Goal: Task Accomplishment & Management: Manage account settings

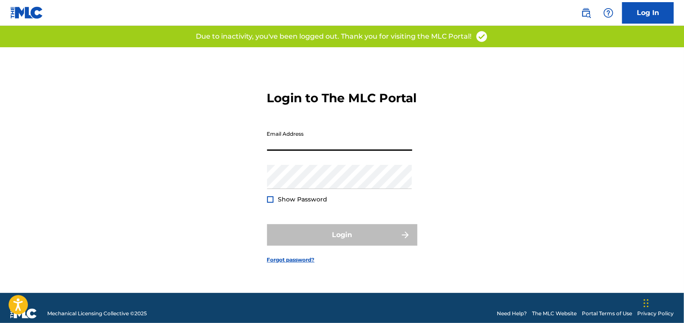
click at [305, 138] on input "Email Address" at bounding box center [339, 138] width 145 height 24
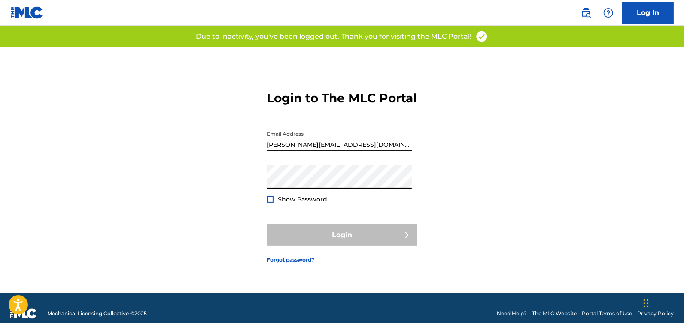
click at [326, 151] on input "[PERSON_NAME][EMAIL_ADDRESS][DOMAIN_NAME]" at bounding box center [339, 138] width 145 height 24
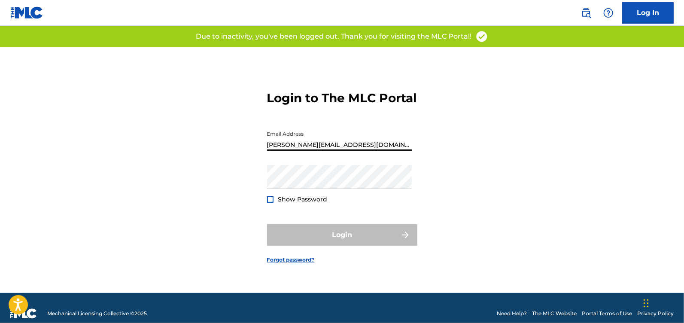
click at [326, 151] on input "[PERSON_NAME][EMAIL_ADDRESS][DOMAIN_NAME]" at bounding box center [339, 138] width 145 height 24
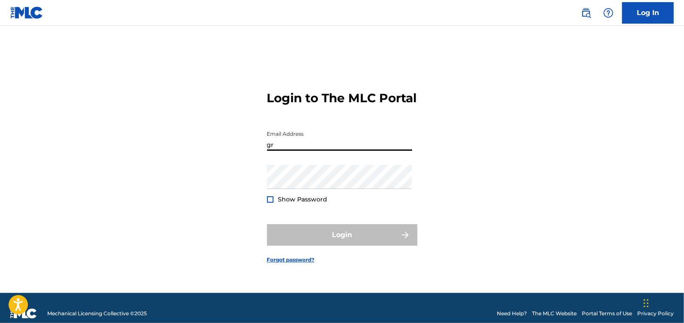
type input "[EMAIL_ADDRESS][DOMAIN_NAME]"
click at [337, 197] on div "Password Show Password" at bounding box center [339, 184] width 145 height 39
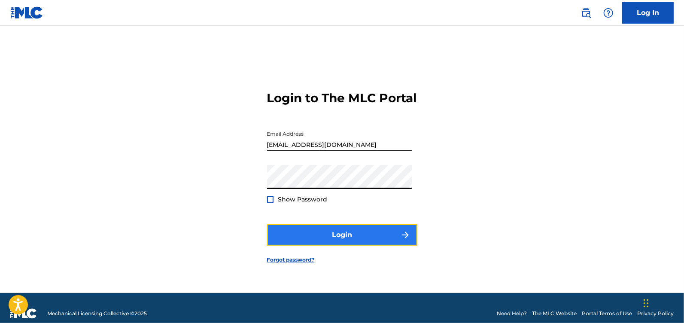
click at [343, 238] on button "Login" at bounding box center [342, 234] width 150 height 21
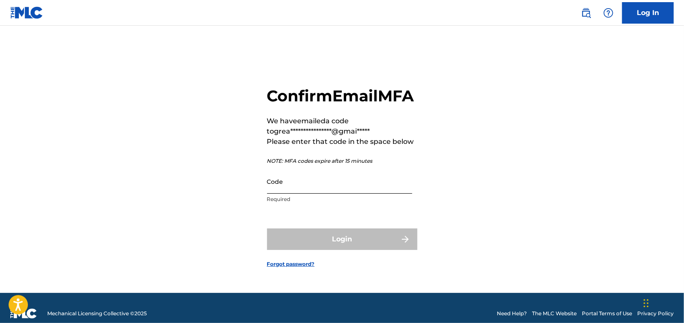
click at [291, 194] on input "Code" at bounding box center [339, 181] width 145 height 24
paste input "746405"
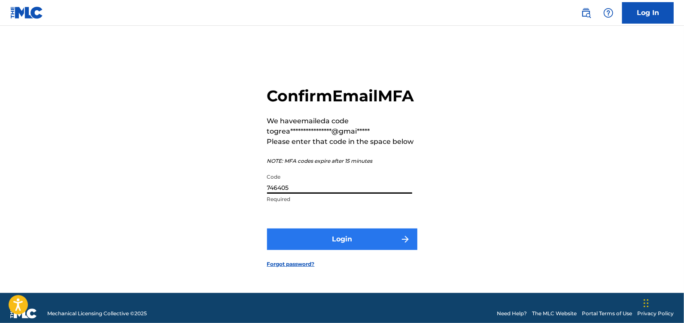
type input "746405"
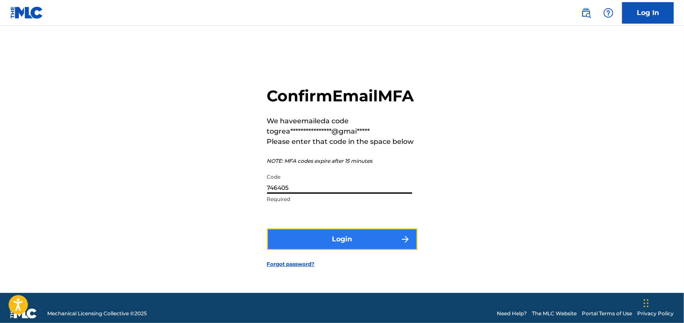
click at [326, 248] on button "Login" at bounding box center [342, 238] width 150 height 21
